Goal: Information Seeking & Learning: Learn about a topic

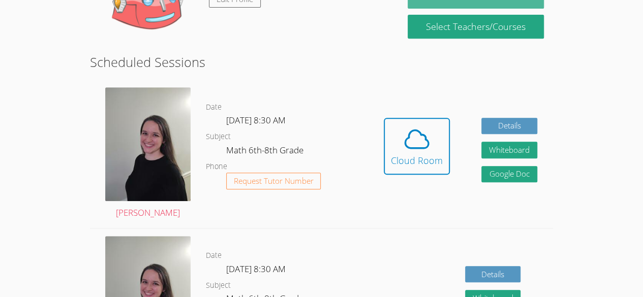
scroll to position [213, 0]
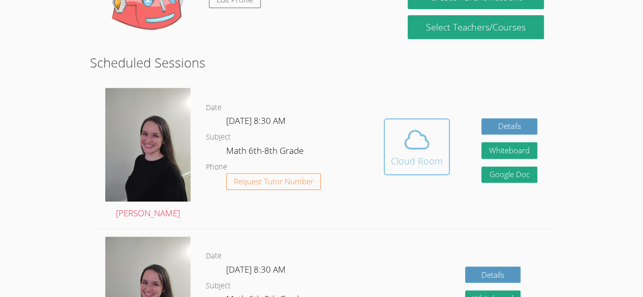
click at [416, 146] on icon at bounding box center [416, 140] width 28 height 28
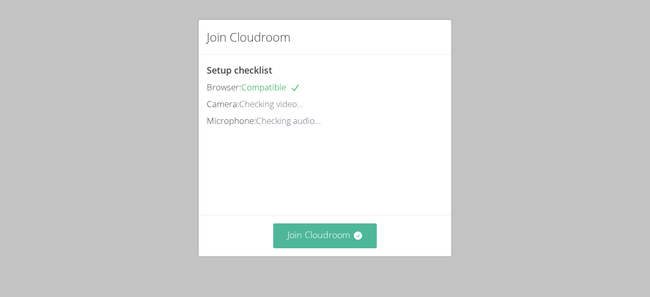
click at [310, 247] on button "Join Cloudroom" at bounding box center [325, 236] width 104 height 25
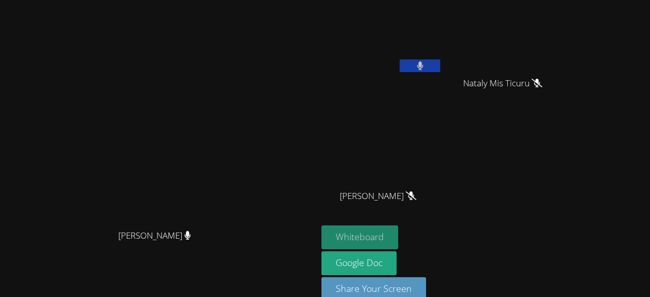
click at [323, 230] on button "Whiteboard" at bounding box center [360, 238] width 77 height 24
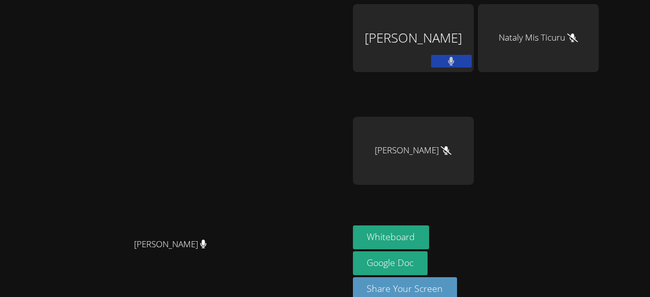
click at [207, 252] on span "[PERSON_NAME]" at bounding box center [170, 244] width 73 height 15
click at [207, 248] on icon at bounding box center [203, 244] width 7 height 9
click at [591, 39] on div "Nataly Mis Ticuru" at bounding box center [538, 38] width 121 height 68
click at [578, 34] on icon at bounding box center [573, 38] width 11 height 9
click at [430, 226] on button "Whiteboard" at bounding box center [391, 238] width 77 height 24
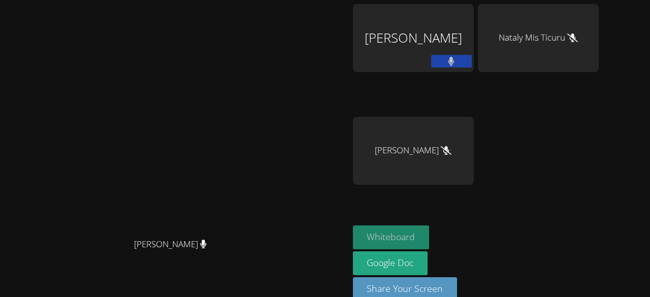
click at [430, 226] on button "Whiteboard" at bounding box center [391, 238] width 77 height 24
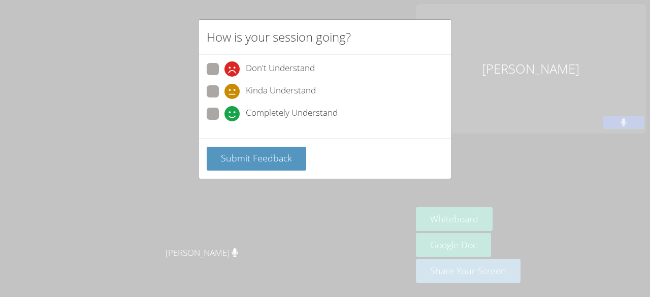
click at [261, 104] on div "Don't Understand Kinda Understand Completely Understand" at bounding box center [325, 94] width 237 height 63
click at [225, 121] on span at bounding box center [225, 121] width 0 height 0
click at [225, 112] on input "Completely Understand" at bounding box center [229, 112] width 9 height 9
radio input "true"
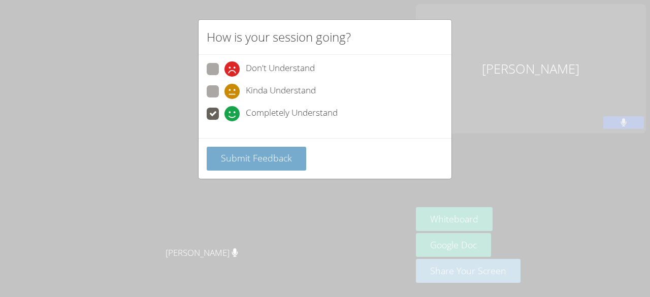
click at [252, 162] on span "Submit Feedback" at bounding box center [256, 158] width 71 height 12
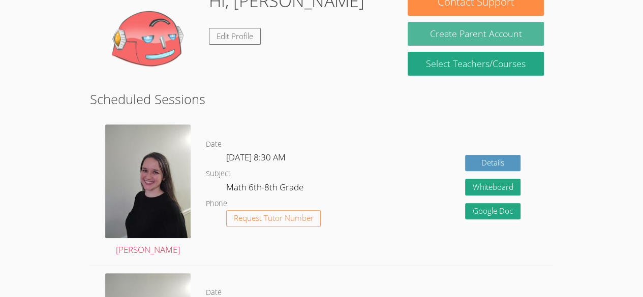
scroll to position [142, 0]
